Goal: Transaction & Acquisition: Purchase product/service

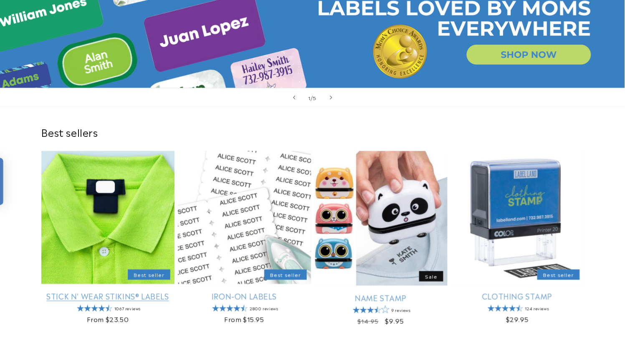
click at [111, 291] on link "Stick N' Wear Stikins® Labels" at bounding box center [107, 296] width 133 height 10
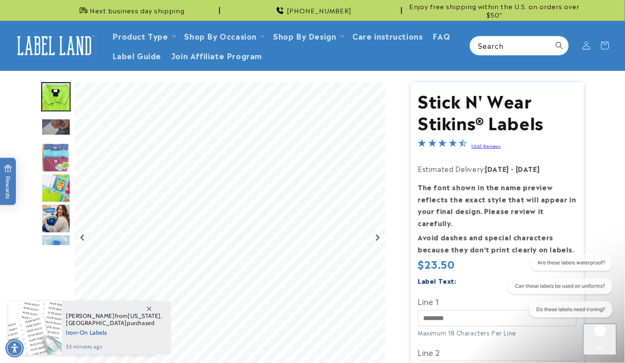
click at [151, 309] on icon at bounding box center [149, 309] width 5 height 5
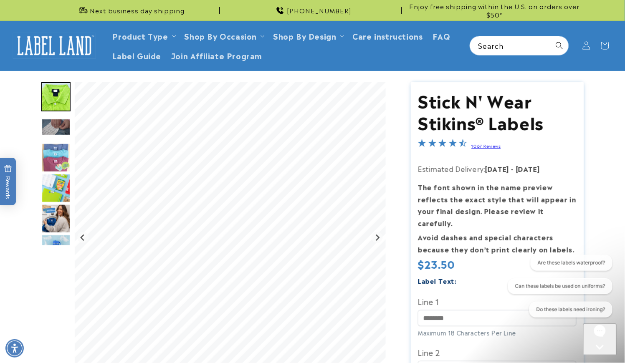
drag, startPoint x: 39, startPoint y: 293, endPoint x: 59, endPoint y: 293, distance: 20.0
click at [39, 293] on div at bounding box center [312, 354] width 584 height 545
click at [598, 357] on icon "Close gorgias live chat" at bounding box center [599, 361] width 8 height 8
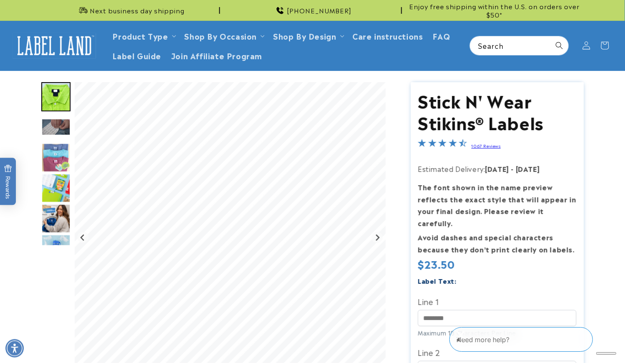
click at [464, 338] on icon "Close gorgias live chat" at bounding box center [460, 335] width 8 height 8
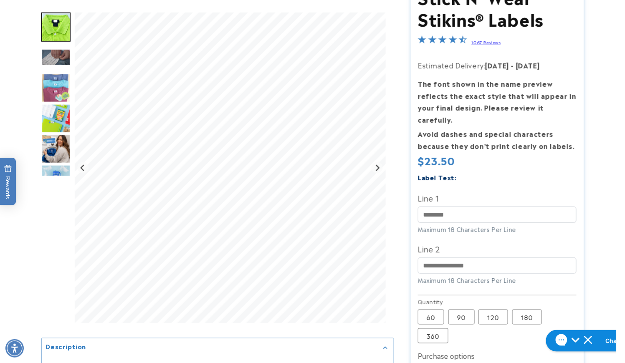
scroll to position [139, 0]
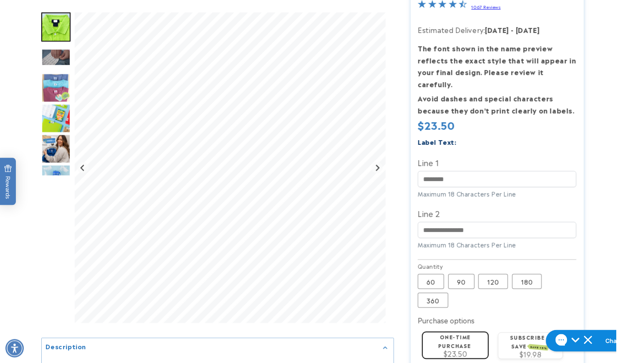
click at [600, 219] on div at bounding box center [312, 215] width 584 height 545
click at [531, 274] on label "180 Variant sold out or unavailable" at bounding box center [527, 281] width 30 height 15
click at [440, 176] on input "Line 1" at bounding box center [497, 179] width 159 height 16
click at [615, 182] on product-info at bounding box center [312, 212] width 625 height 560
click at [432, 171] on input "Line 1" at bounding box center [497, 179] width 159 height 16
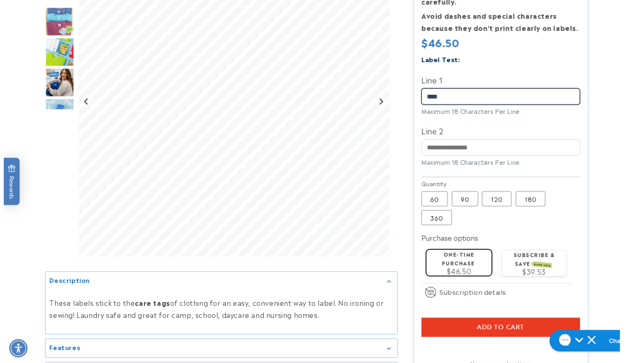
scroll to position [371, 0]
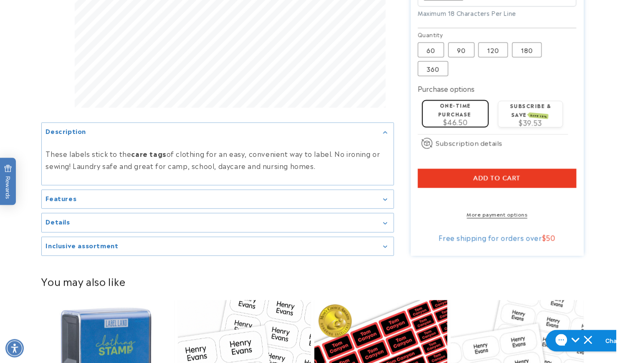
type input "****"
click at [448, 169] on button "Add to cart" at bounding box center [497, 178] width 159 height 19
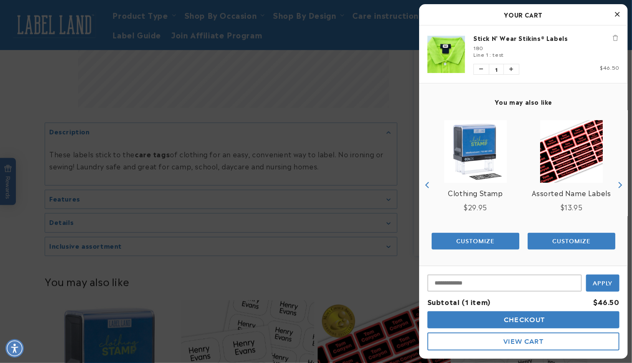
click at [468, 316] on button "Checkout" at bounding box center [523, 319] width 192 height 17
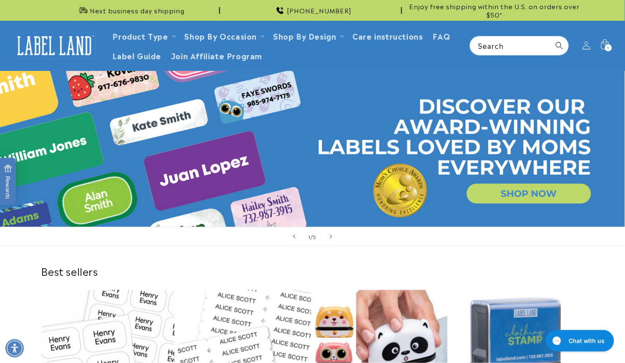
click at [457, 240] on div "1 / of 5" at bounding box center [312, 236] width 625 height 19
click at [21, 251] on div "Best sellers Stick N' Wear Stikins® Labels Best seller Stick N' Wear Stikins® L…" at bounding box center [312, 366] width 625 height 240
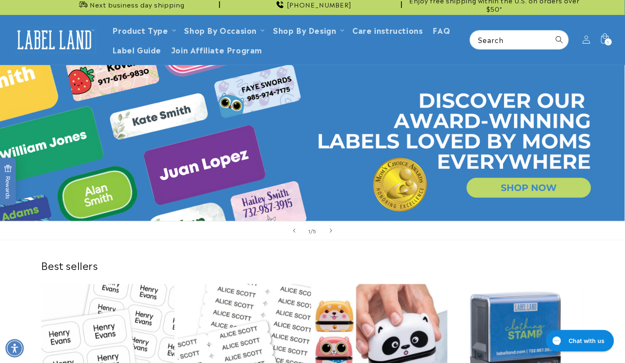
scroll to position [139, 0]
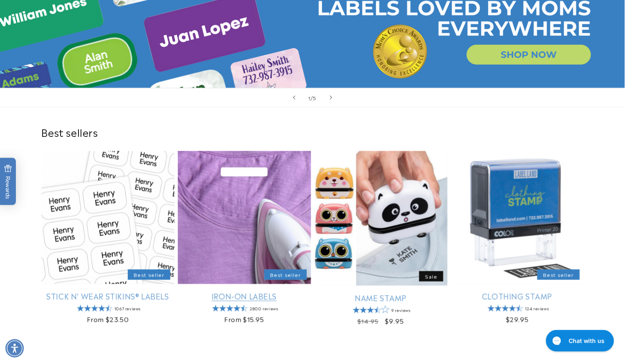
click at [251, 291] on link "Iron-On Labels" at bounding box center [244, 296] width 133 height 10
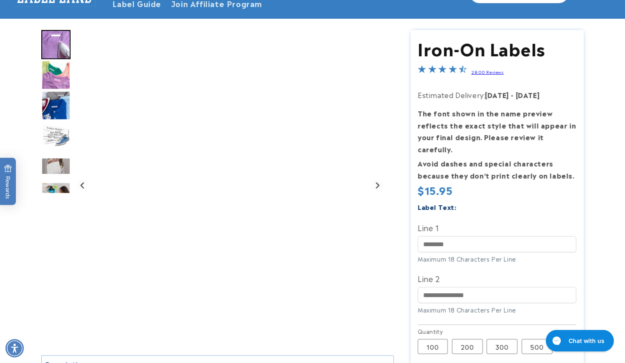
scroll to position [93, 0]
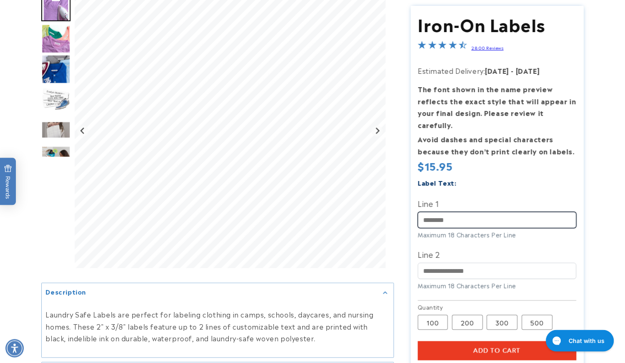
click at [461, 212] on input "Line 1" at bounding box center [497, 220] width 159 height 16
paste input "**********"
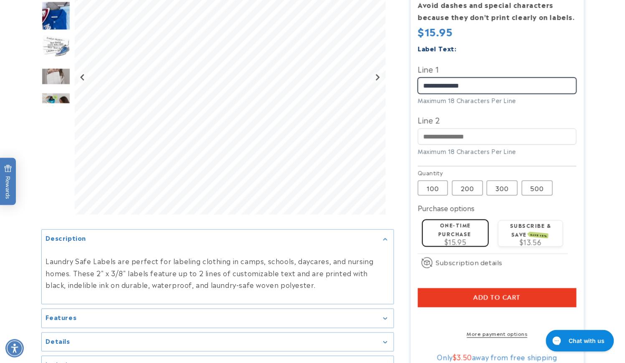
scroll to position [232, 0]
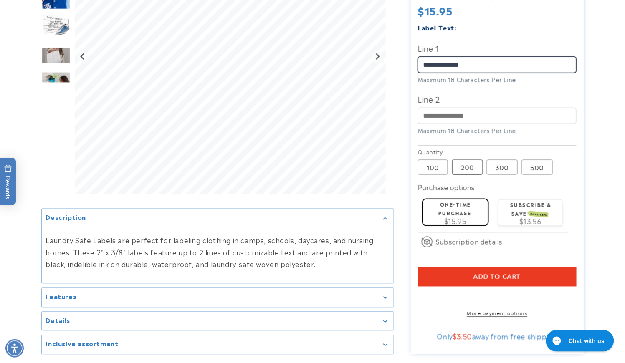
type input "**********"
click at [470, 163] on label "200 Variant sold out or unavailable" at bounding box center [467, 167] width 31 height 15
click at [456, 272] on button "Add to cart" at bounding box center [497, 277] width 159 height 19
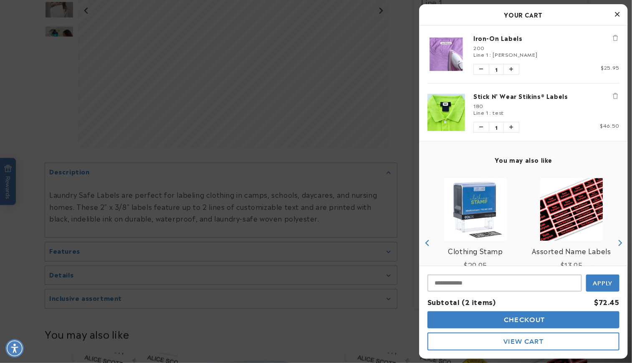
scroll to position [278, 0]
click at [474, 322] on button "Checkout" at bounding box center [523, 319] width 192 height 17
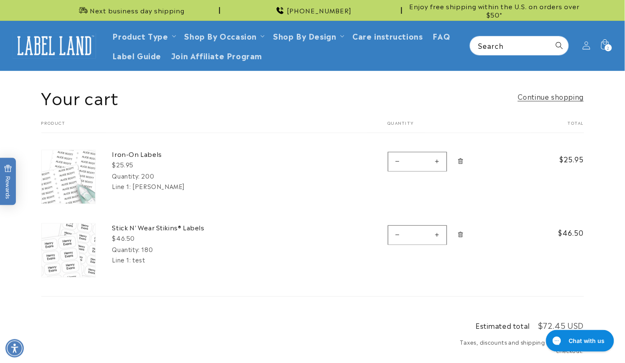
click at [343, 290] on div "Your cart Product Total Quantity Total Iron-On Labels $25.95 Quantity: 200 Line…" at bounding box center [312, 208] width 543 height 177
click at [462, 236] on icon "Remove Stick N&#39; Wear Stikins® Labels - 180" at bounding box center [460, 234] width 5 height 5
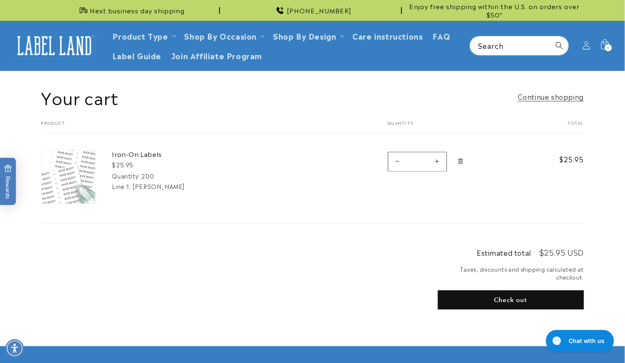
click at [489, 300] on button "Check out" at bounding box center [511, 299] width 146 height 19
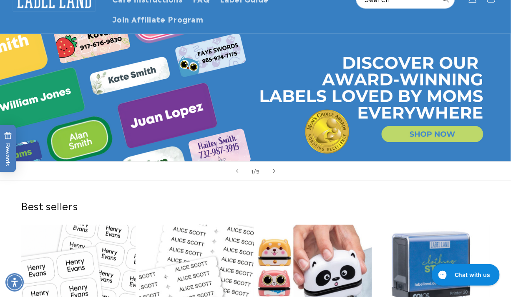
scroll to position [151, 0]
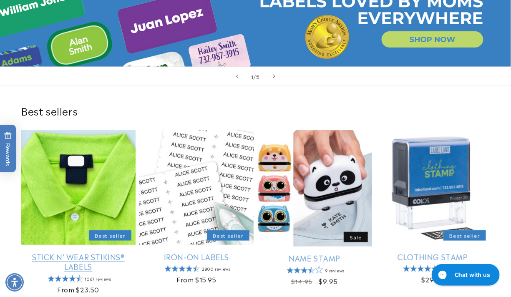
click at [42, 252] on link "Stick N' Wear Stikins® Labels" at bounding box center [78, 262] width 115 height 20
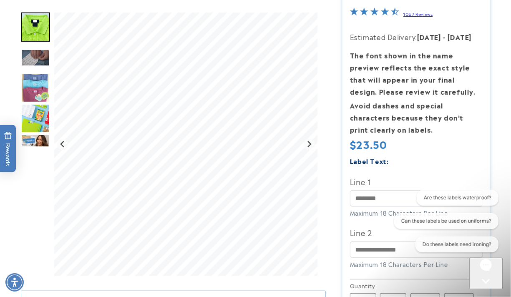
click at [506, 137] on div at bounding box center [255, 228] width 511 height 556
click at [405, 197] on div "Are these labels waterproof? Can these labels be used on uniforms? Do these lab…" at bounding box center [444, 222] width 107 height 66
click at [381, 199] on input "Line 1" at bounding box center [416, 198] width 133 height 16
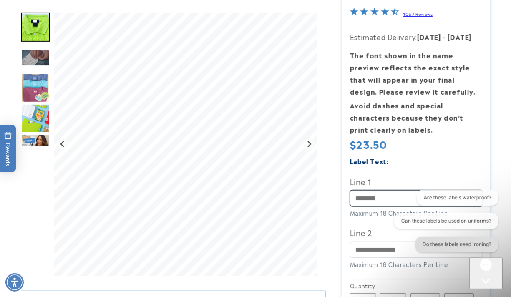
paste input "******"
type input "******"
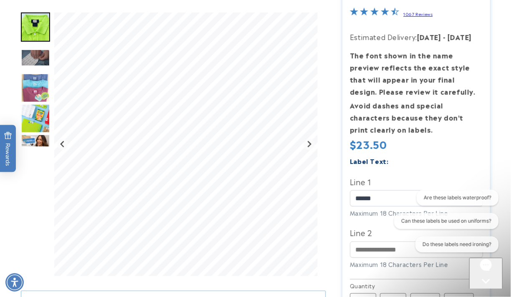
click at [491, 291] on div "Open gorgias live chat" at bounding box center [485, 296] width 27 height 10
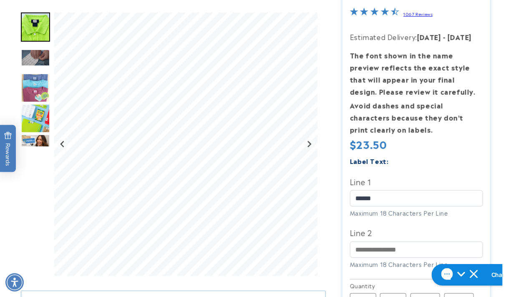
click at [504, 171] on div at bounding box center [255, 228] width 511 height 556
click at [371, 251] on input "Line 2" at bounding box center [416, 250] width 133 height 16
paste input "**********"
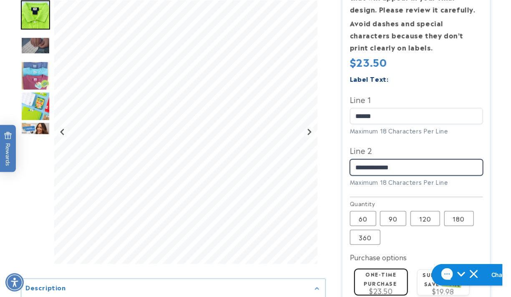
scroll to position [265, 0]
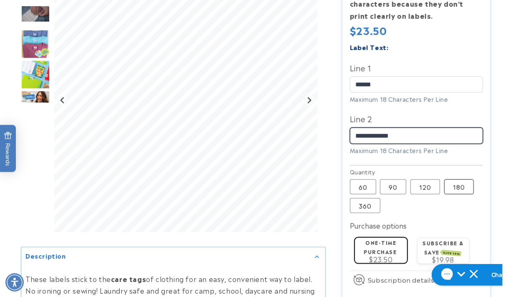
type input "**********"
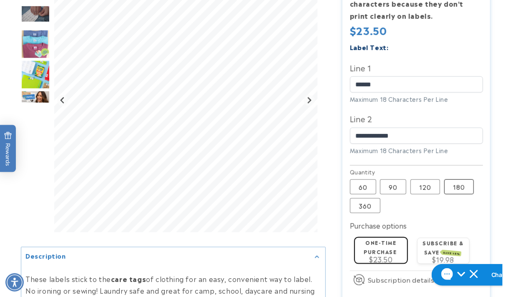
click at [454, 192] on label "180 Variant sold out or unavailable" at bounding box center [459, 186] width 30 height 15
click at [505, 169] on div at bounding box center [255, 114] width 511 height 556
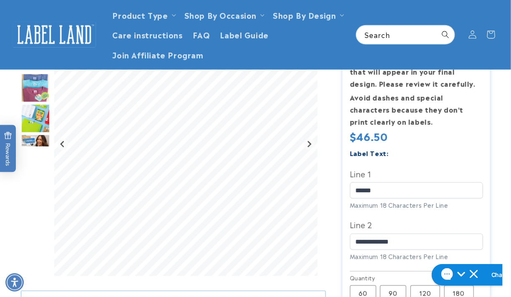
scroll to position [265, 0]
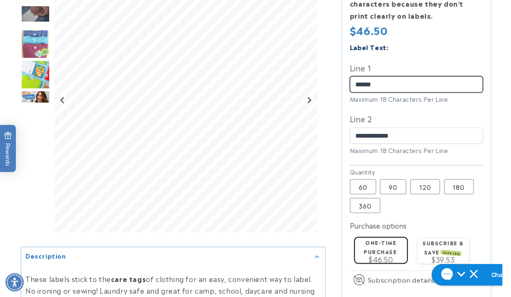
drag, startPoint x: 384, startPoint y: 83, endPoint x: 342, endPoint y: 80, distance: 41.4
click at [343, 80] on section "Stick N' Wear Stikins® Labels Stick N' Wear Stikins® Labels 1067 Reviews Estima…" at bounding box center [417, 114] width 148 height 556
type input "**********"
click at [503, 69] on div at bounding box center [255, 114] width 511 height 556
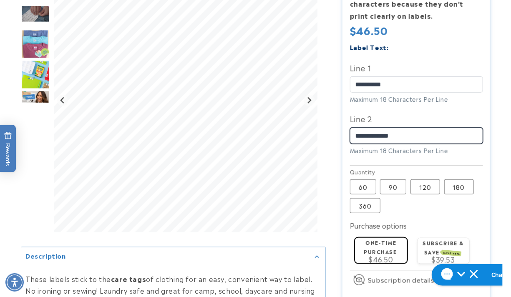
drag, startPoint x: 408, startPoint y: 134, endPoint x: 354, endPoint y: 136, distance: 54.3
click at [354, 136] on input "**********" at bounding box center [416, 136] width 133 height 16
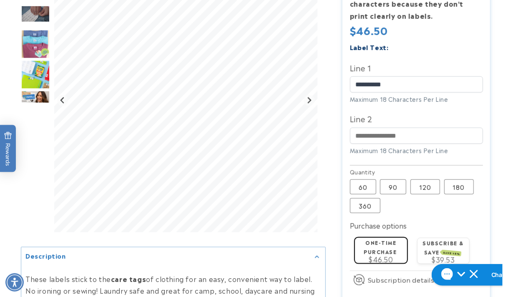
click at [17, 225] on div at bounding box center [255, 114] width 511 height 556
click at [358, 190] on label "60 Variant sold out or unavailable" at bounding box center [363, 186] width 26 height 15
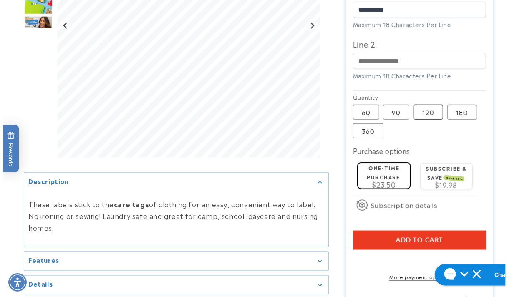
scroll to position [455, 0]
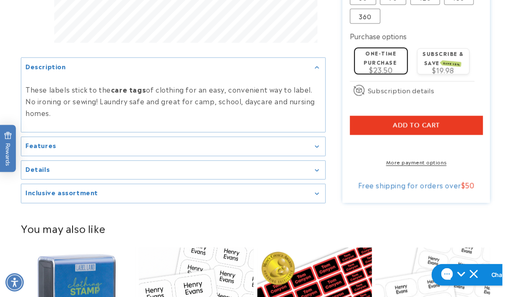
click at [384, 124] on button "Add to cart" at bounding box center [416, 125] width 133 height 19
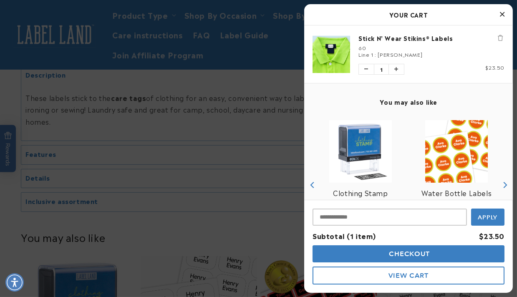
click at [379, 253] on button "Checkout" at bounding box center [409, 253] width 192 height 17
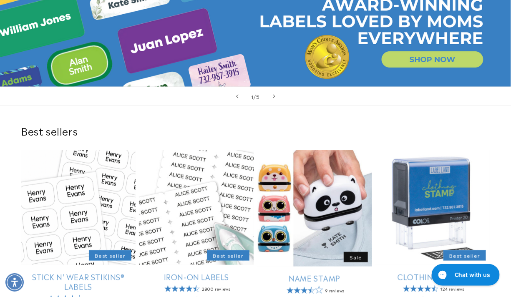
scroll to position [151, 0]
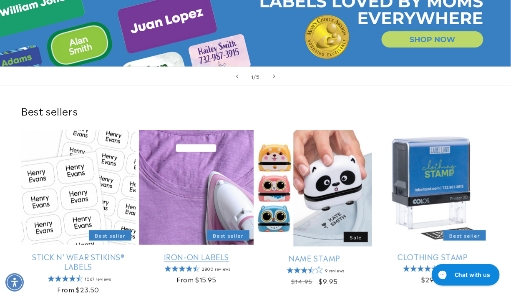
click at [193, 252] on link "Iron-On Labels" at bounding box center [196, 257] width 115 height 10
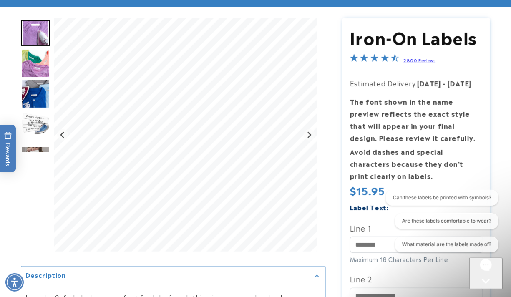
scroll to position [189, 0]
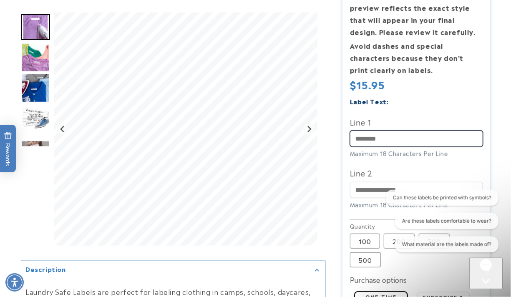
click at [365, 146] on input "Line 1" at bounding box center [416, 139] width 133 height 16
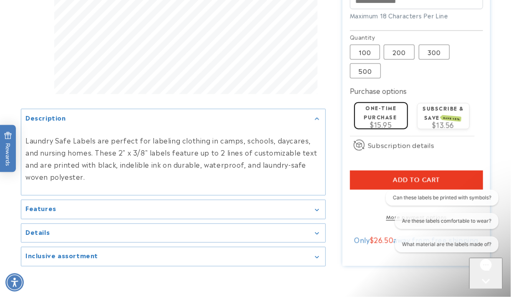
scroll to position [379, 0]
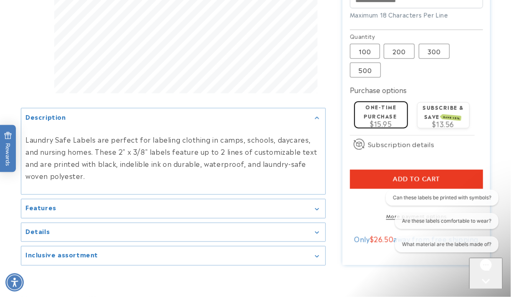
click at [369, 175] on button "Add to cart" at bounding box center [416, 179] width 133 height 19
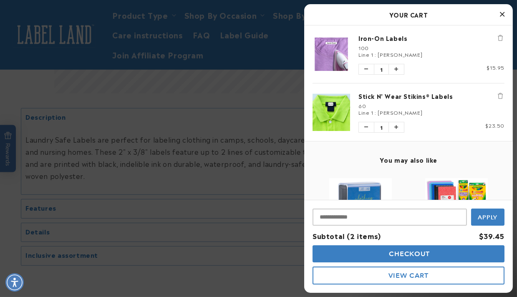
click at [295, 190] on div at bounding box center [258, 148] width 517 height 297
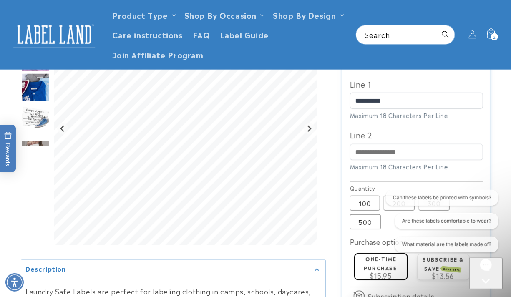
scroll to position [189, 0]
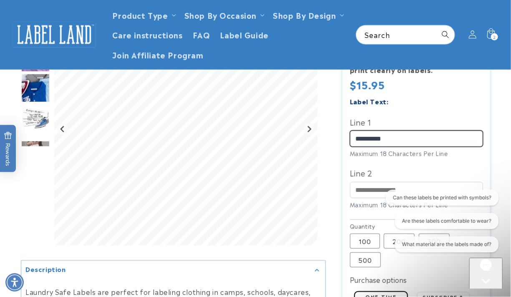
drag, startPoint x: 375, startPoint y: 138, endPoint x: 331, endPoint y: 137, distance: 43.8
click at [331, 137] on div "Iron-On Labels Iron-On Labels 2800 Reviews Estimated Delivery: [DATE] - [DATE] …" at bounding box center [408, 183] width 164 height 543
drag, startPoint x: 403, startPoint y: 137, endPoint x: 325, endPoint y: 134, distance: 78.1
click at [325, 134] on div at bounding box center [255, 183] width 469 height 543
click at [375, 138] on input "**********" at bounding box center [416, 139] width 133 height 16
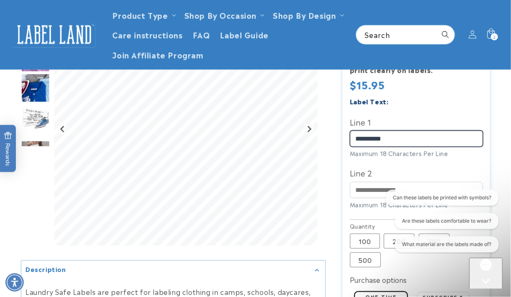
drag, startPoint x: 376, startPoint y: 141, endPoint x: 333, endPoint y: 136, distance: 44.0
click at [333, 136] on div "Iron-On Labels Iron-On Labels 2800 Reviews Estimated Delivery: Aug 25 - Aug 31 …" at bounding box center [408, 183] width 164 height 543
drag, startPoint x: 400, startPoint y: 135, endPoint x: 335, endPoint y: 131, distance: 64.8
click at [335, 131] on div "Iron-On Labels Iron-On Labels 2800 Reviews Estimated Delivery: Aug 25 - Aug 31 …" at bounding box center [408, 183] width 164 height 543
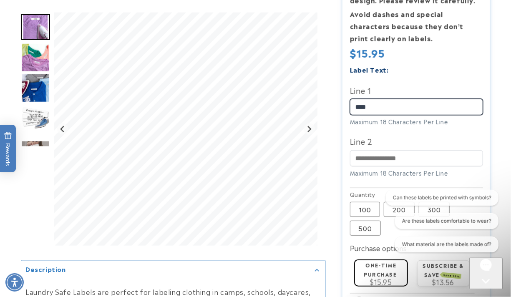
scroll to position [265, 0]
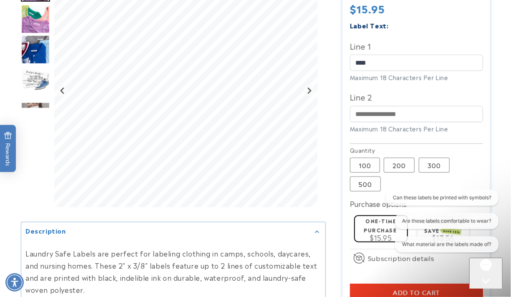
click at [486, 291] on icon "Open gorgias live chat" at bounding box center [486, 295] width 8 height 8
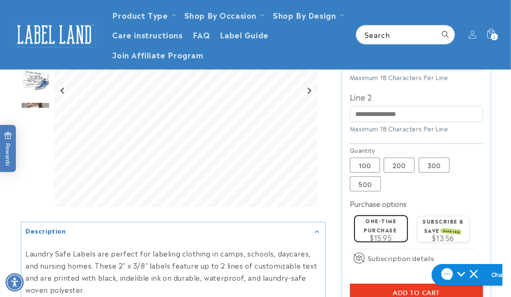
scroll to position [151, 0]
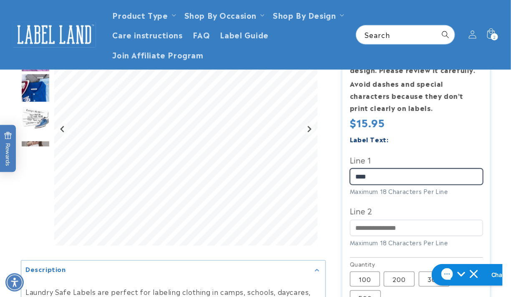
drag, startPoint x: 379, startPoint y: 175, endPoint x: 359, endPoint y: 175, distance: 19.2
click at [359, 175] on input "****" at bounding box center [416, 177] width 133 height 16
drag, startPoint x: 375, startPoint y: 177, endPoint x: 361, endPoint y: 177, distance: 13.4
click at [361, 177] on input "****" at bounding box center [416, 177] width 133 height 16
type input "****"
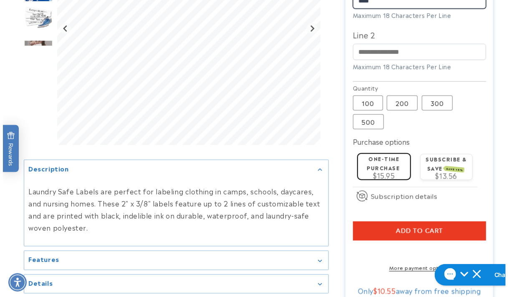
scroll to position [341, 0]
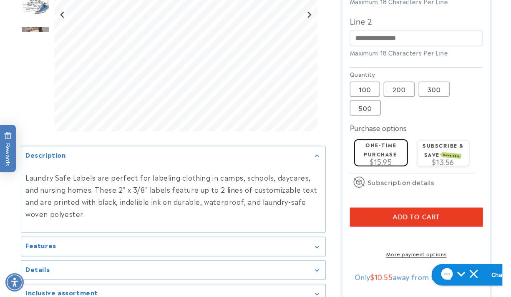
click at [364, 211] on button "Add to cart" at bounding box center [416, 217] width 133 height 19
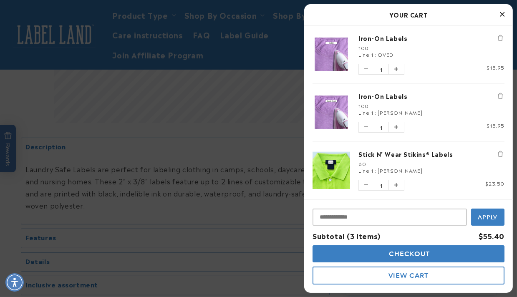
click at [498, 94] on icon "Remove Iron-On Labels" at bounding box center [500, 96] width 5 height 6
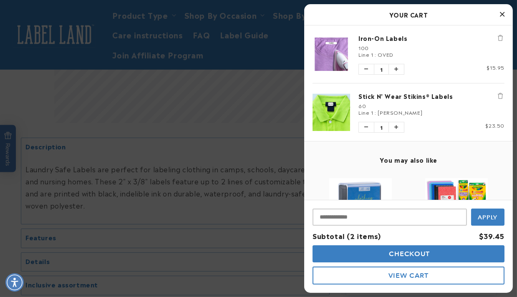
click at [391, 255] on span "Checkout" at bounding box center [408, 254] width 43 height 8
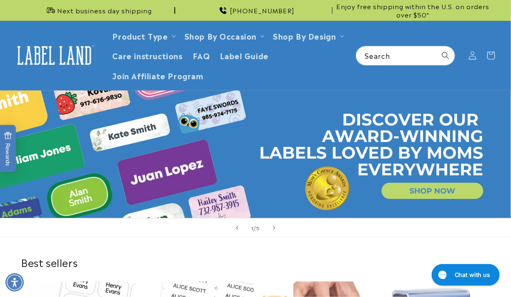
scroll to position [189, 0]
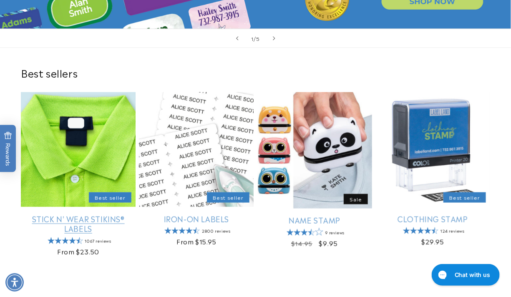
click at [66, 214] on link "Stick N' Wear Stikins® Labels" at bounding box center [78, 224] width 115 height 20
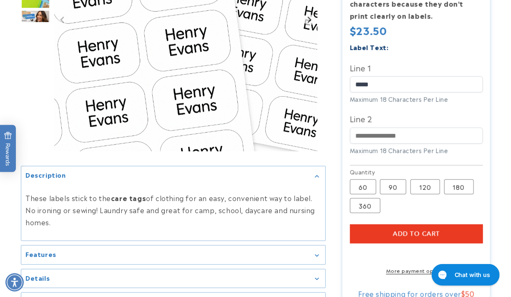
type input "*****"
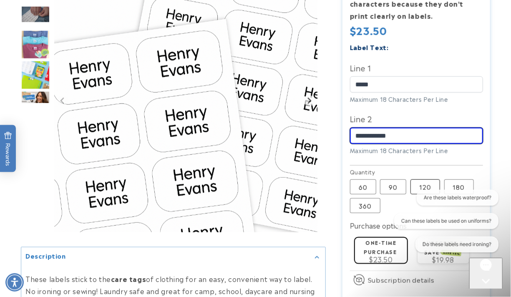
type input "**********"
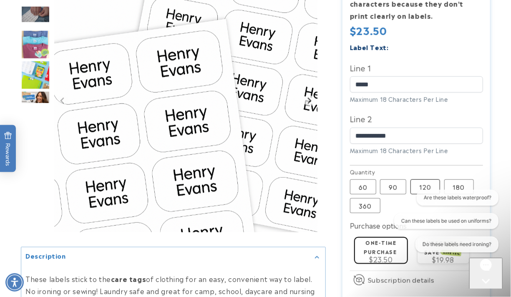
click at [429, 186] on label "120 Variant sold out or unavailable" at bounding box center [426, 186] width 30 height 15
drag, startPoint x: 486, startPoint y: 278, endPoint x: 931, endPoint y: 534, distance: 513.3
click at [486, 291] on div "Open gorgias live chat" at bounding box center [485, 296] width 27 height 10
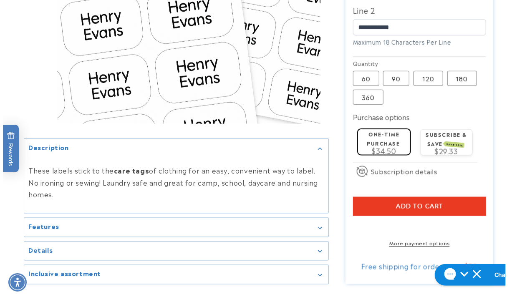
scroll to position [379, 0]
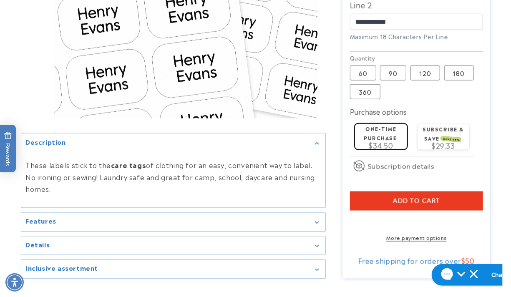
click at [375, 204] on button "Add to cart" at bounding box center [416, 201] width 133 height 19
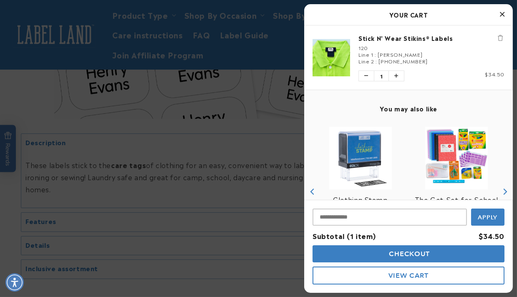
click at [393, 261] on button "Checkout" at bounding box center [409, 253] width 192 height 17
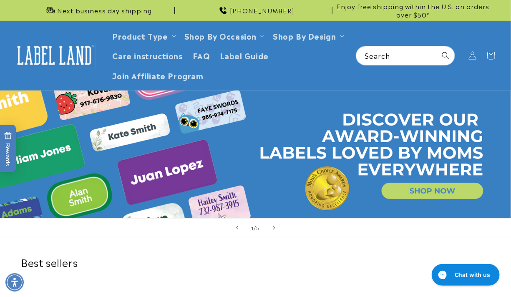
click at [489, 227] on div "1 / of 5" at bounding box center [255, 227] width 511 height 19
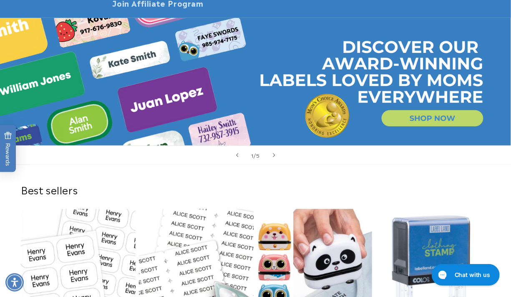
scroll to position [76, 0]
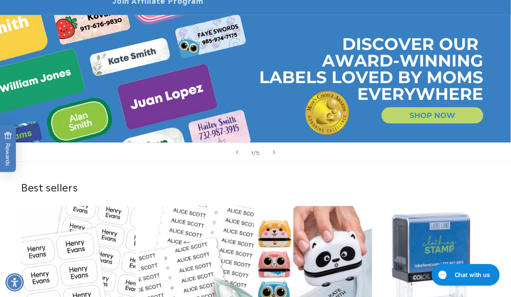
click at [422, 156] on div "1 / of 5" at bounding box center [255, 152] width 511 height 19
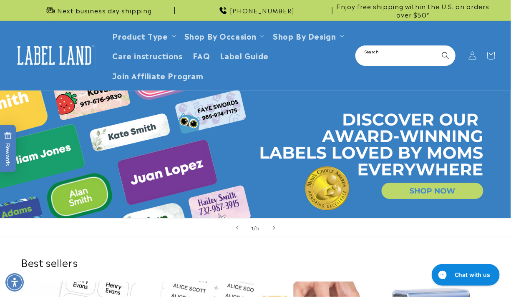
click at [389, 52] on input "Search" at bounding box center [405, 55] width 98 height 19
type input "****"
click at [437, 46] on button "Search" at bounding box center [446, 55] width 18 height 18
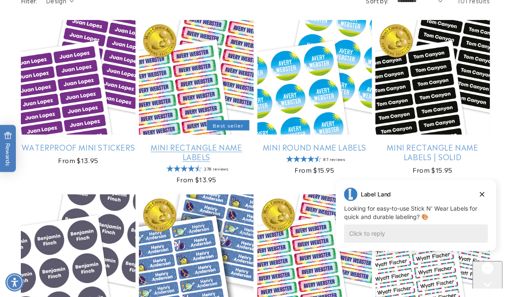
scroll to position [189, 0]
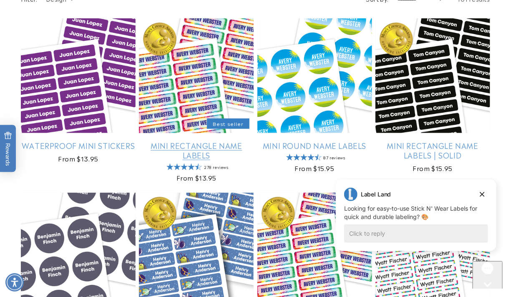
click at [187, 141] on link "Mini Rectangle Name Labels" at bounding box center [196, 151] width 115 height 20
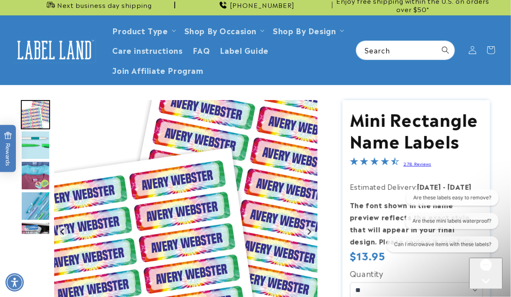
scroll to position [114, 0]
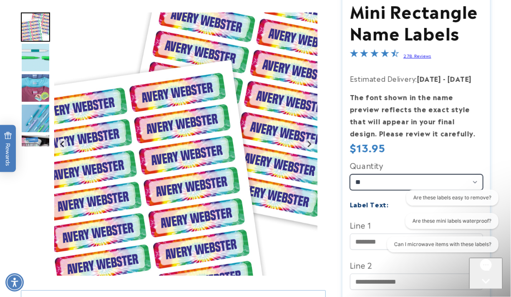
click at [373, 180] on select "** ** **" at bounding box center [416, 182] width 133 height 16
select select "**"
click at [350, 174] on select "** ** **" at bounding box center [416, 182] width 133 height 16
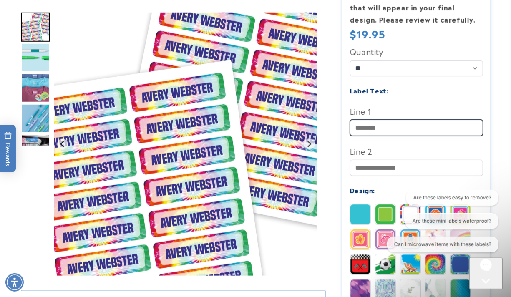
click at [372, 126] on input "Line 1" at bounding box center [416, 128] width 133 height 16
paste input "**********"
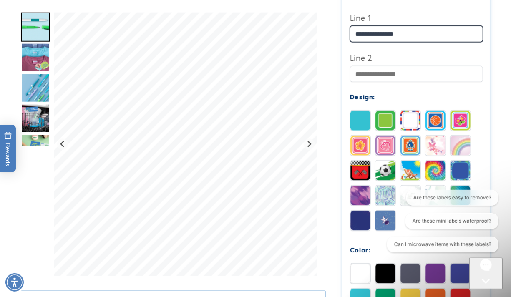
scroll to position [341, 0]
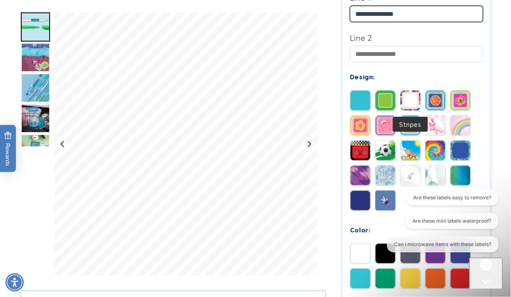
type input "**********"
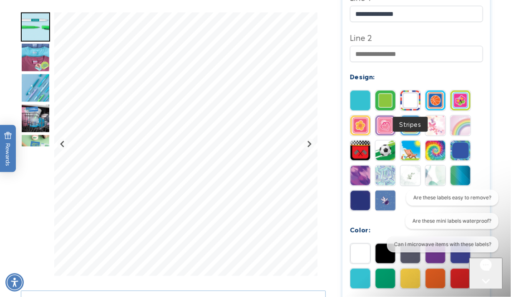
click at [411, 102] on img at bounding box center [411, 101] width 20 height 20
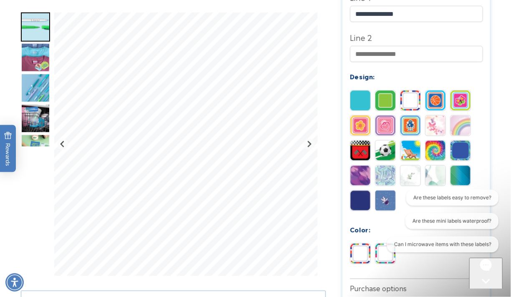
drag, startPoint x: 505, startPoint y: 130, endPoint x: 480, endPoint y: 148, distance: 30.5
click at [505, 130] on div at bounding box center [255, 109] width 511 height 691
click at [381, 262] on img at bounding box center [386, 254] width 20 height 20
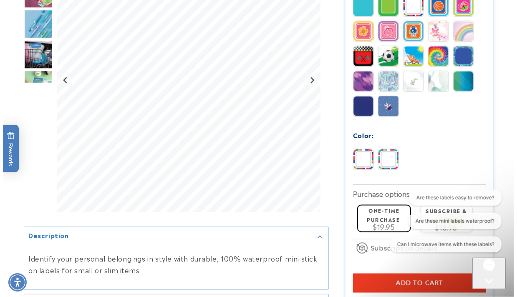
scroll to position [455, 0]
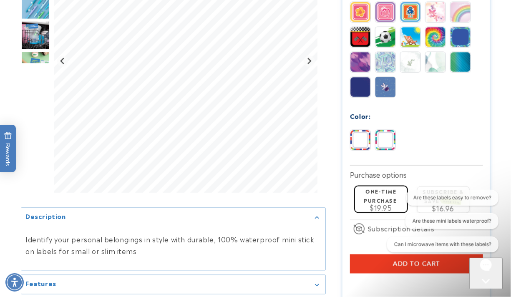
click at [384, 265] on button "Add to cart" at bounding box center [416, 264] width 133 height 19
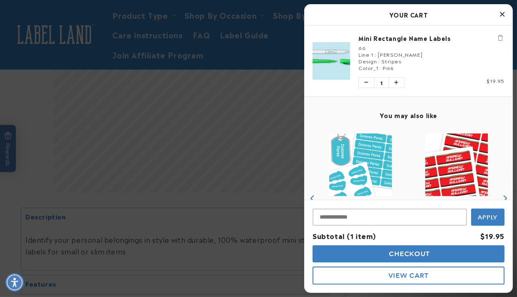
click at [432, 255] on button "Checkout" at bounding box center [409, 253] width 192 height 17
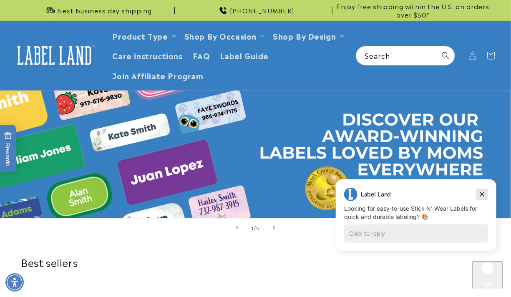
click at [482, 195] on icon "Dismiss campaign" at bounding box center [482, 194] width 8 height 10
